Goal: Obtain resource: Download file/media

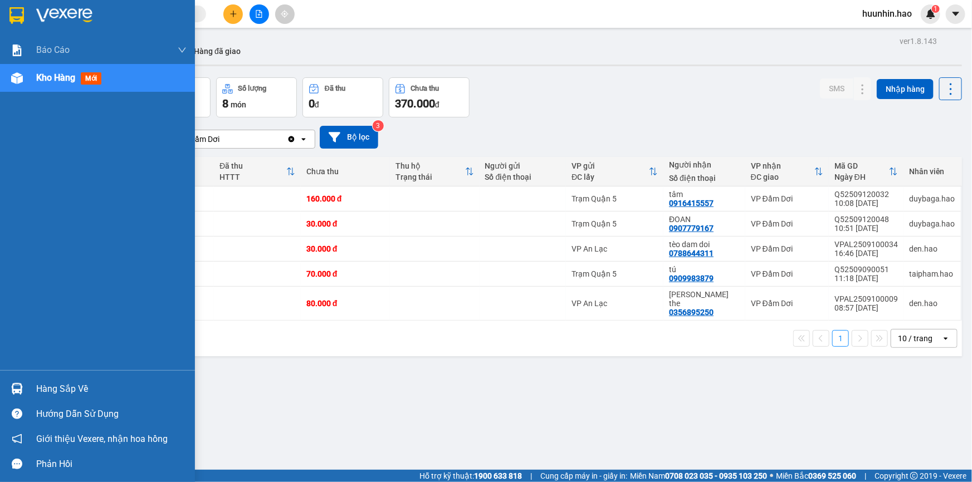
click at [25, 82] on div at bounding box center [16, 77] width 19 height 19
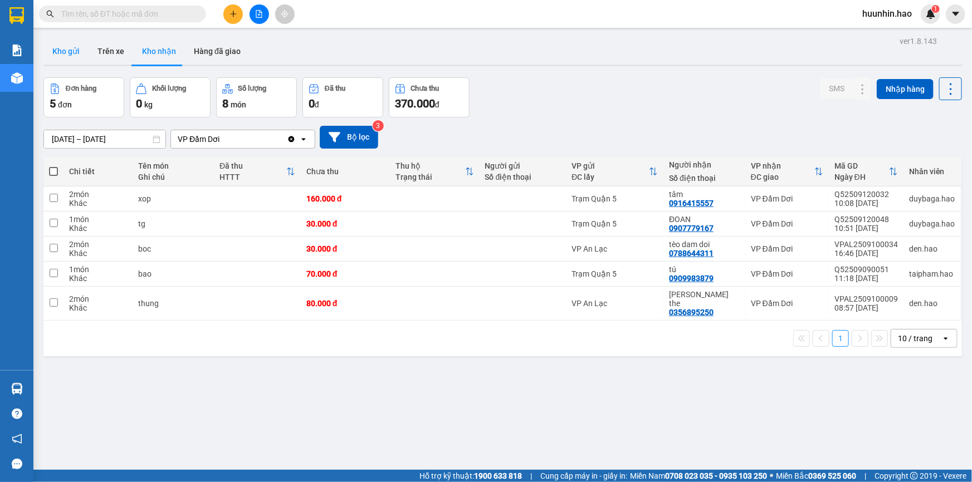
click at [66, 51] on button "Kho gửi" at bounding box center [65, 51] width 45 height 27
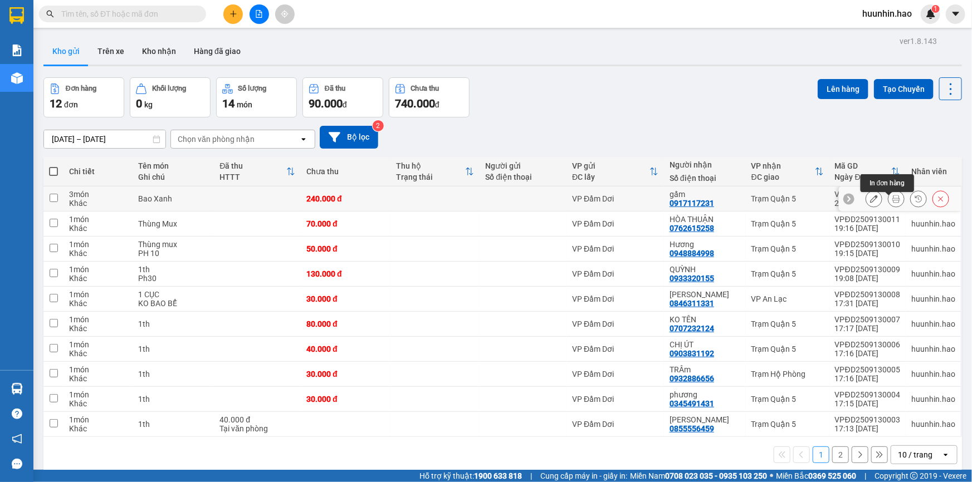
click at [892, 203] on icon at bounding box center [896, 199] width 8 height 8
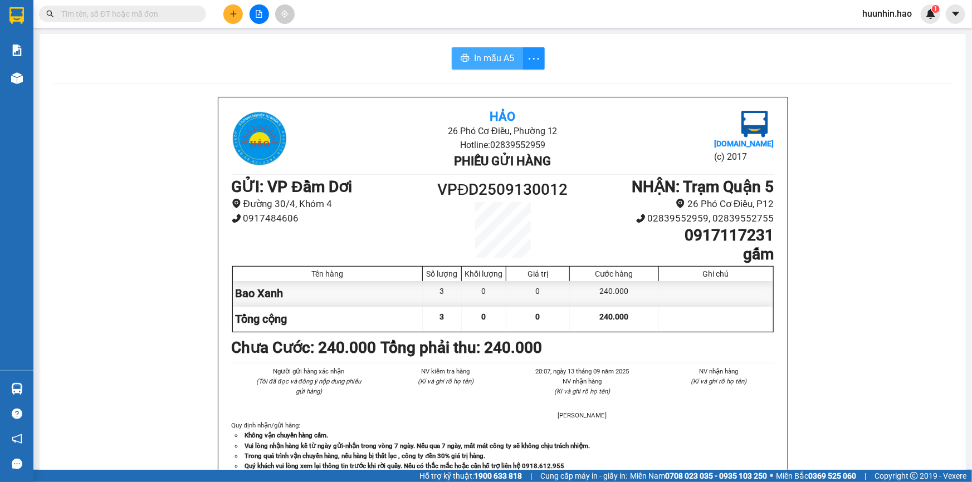
click at [489, 54] on span "In mẫu A5" at bounding box center [494, 58] width 40 height 14
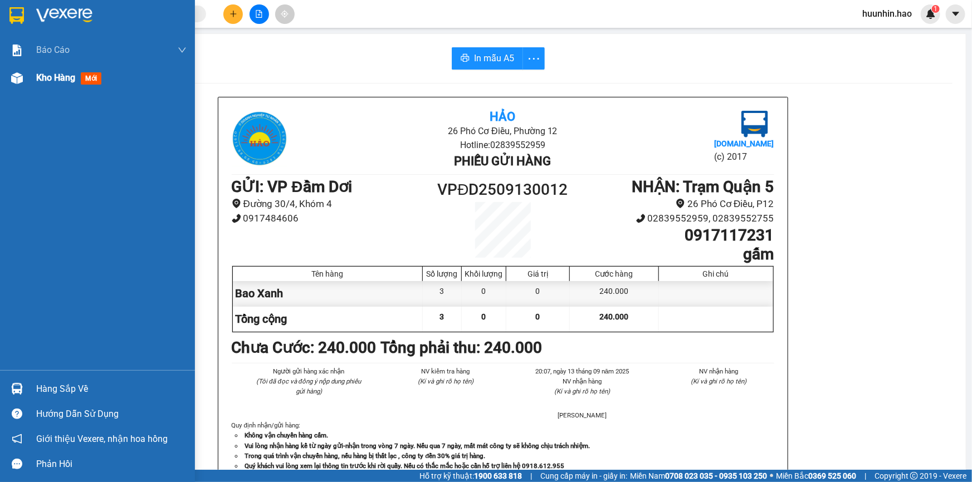
click at [94, 86] on div "Kho hàng mới" at bounding box center [111, 78] width 150 height 28
